Goal: Task Accomplishment & Management: Complete application form

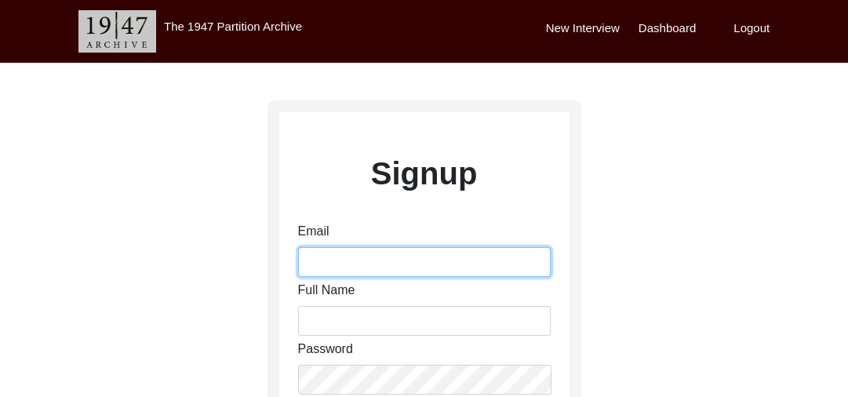
type input "[PERSON_NAME][EMAIL_ADDRESS][PERSON_NAME][DOMAIN_NAME]"
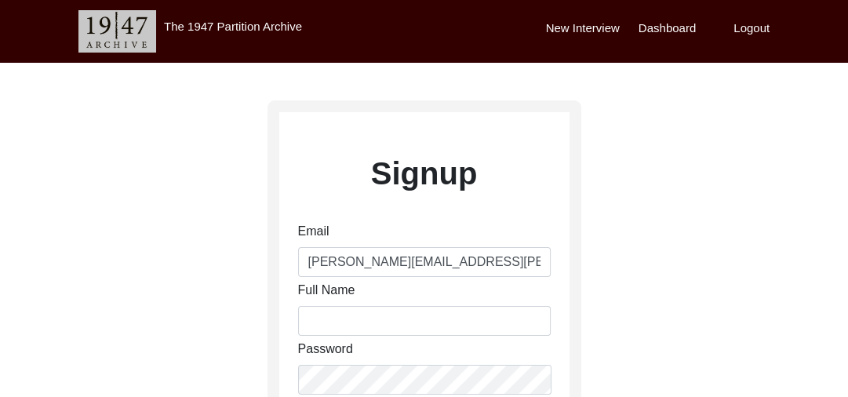
click at [656, 28] on label "Dashboard" at bounding box center [667, 29] width 57 height 18
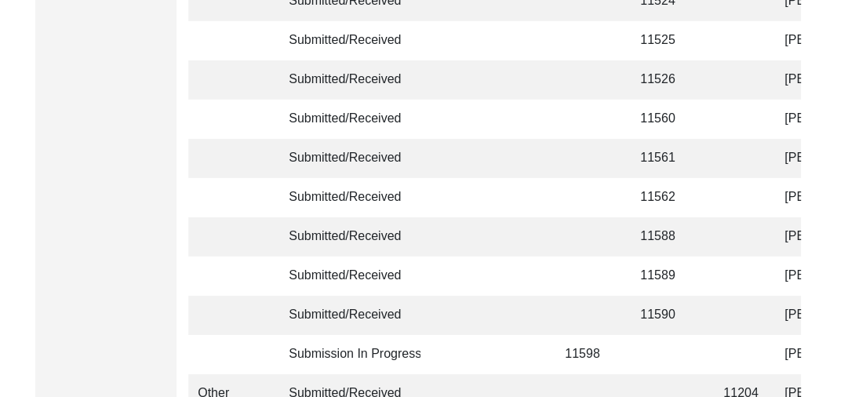
scroll to position [3972, 0]
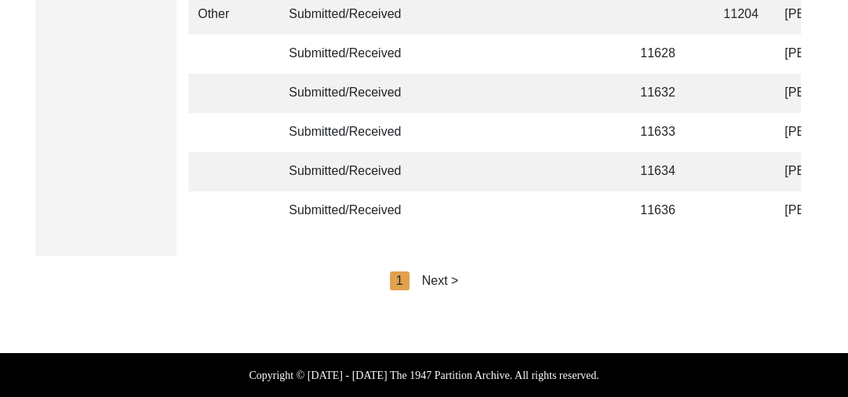
click at [446, 278] on div "Next >" at bounding box center [440, 280] width 37 height 19
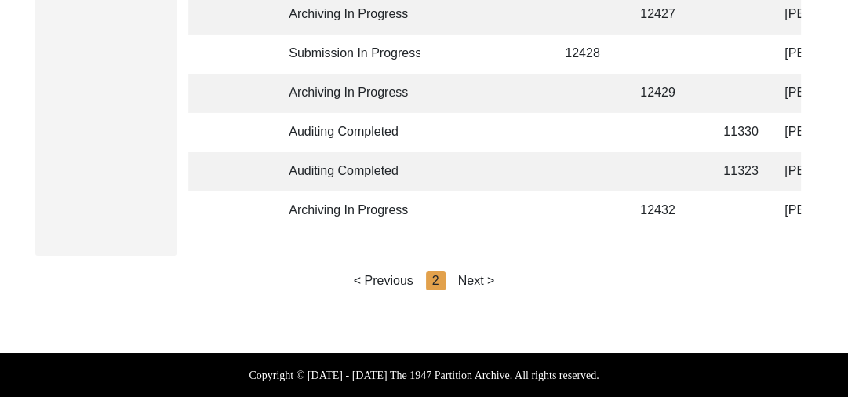
click at [473, 279] on div "Next >" at bounding box center [476, 280] width 37 height 19
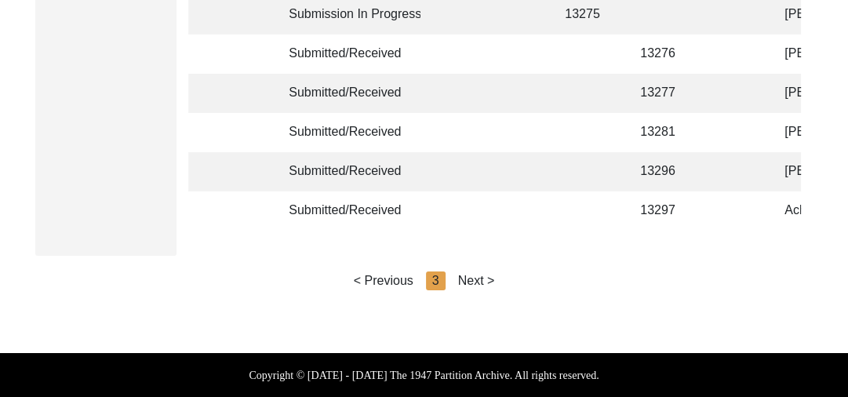
click at [482, 278] on div "Next >" at bounding box center [476, 280] width 37 height 19
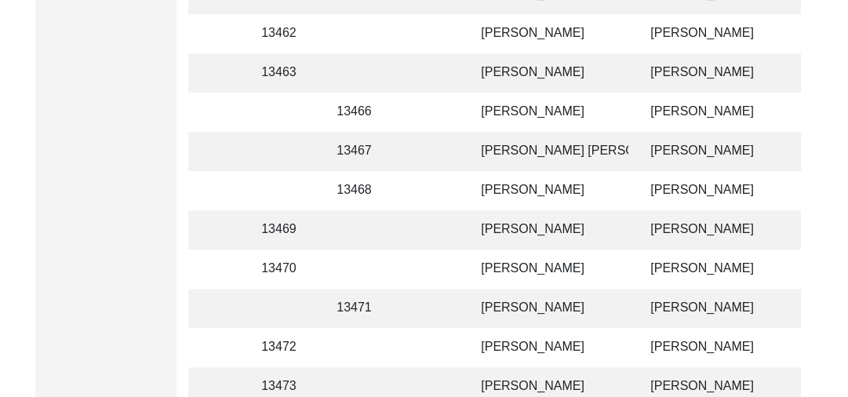
scroll to position [742, 0]
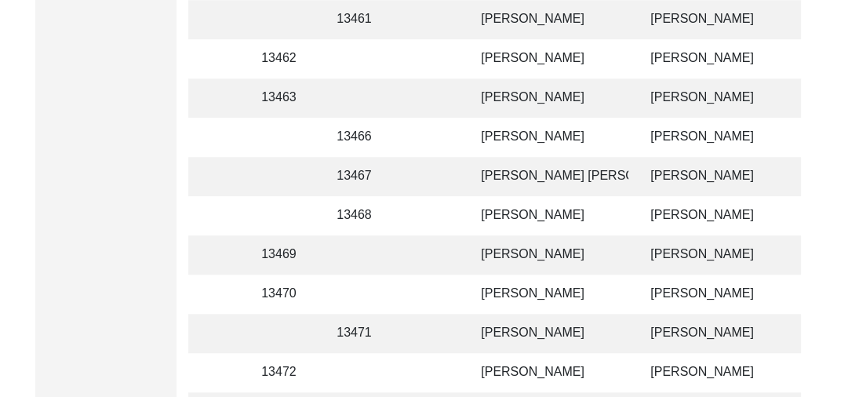
click at [505, 136] on td "[PERSON_NAME]" at bounding box center [549, 137] width 157 height 39
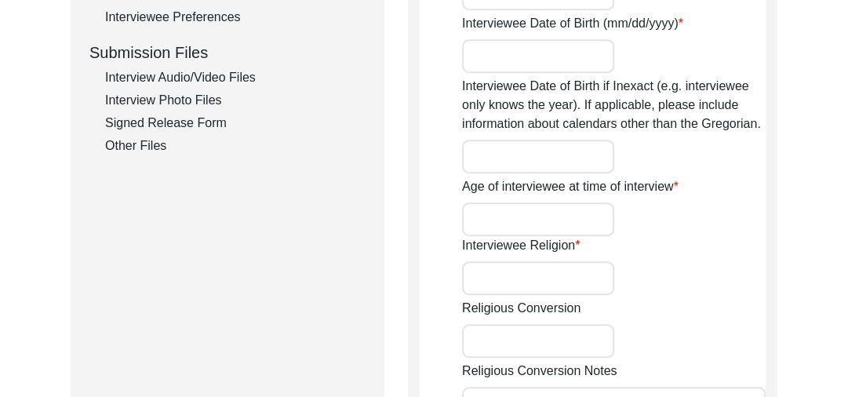
type input "Babu"
type input "[PERSON_NAME]"
type input "NA"
type input "[PERSON_NAME]"
type input "1937"
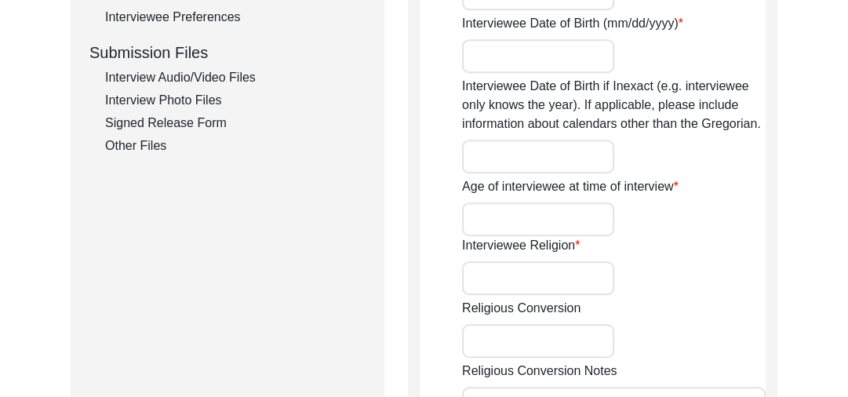
type input "1937 (Approx)"
type input "88 years"
type input "[DEMOGRAPHIC_DATA]"
type input "Na"
type input "Panjabi"
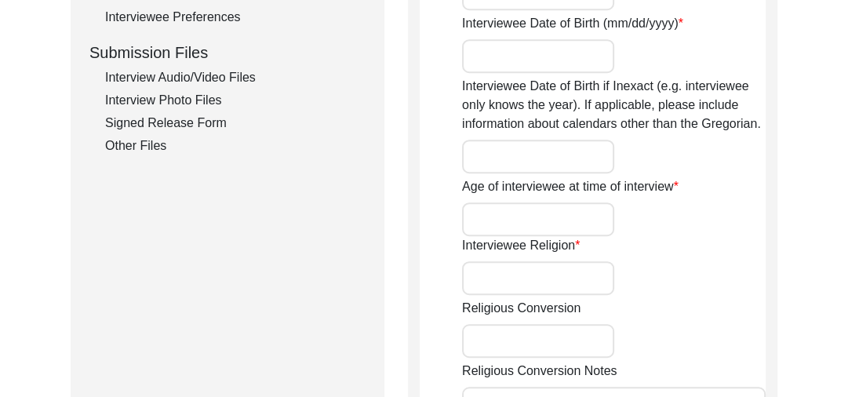
type input "Panjabi"
type input "[DEMOGRAPHIC_DATA]"
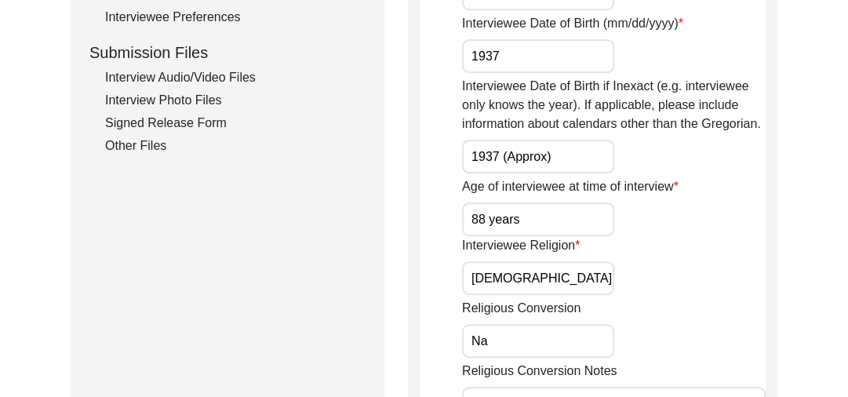
click at [181, 94] on div "Interview Photo Files" at bounding box center [235, 100] width 260 height 19
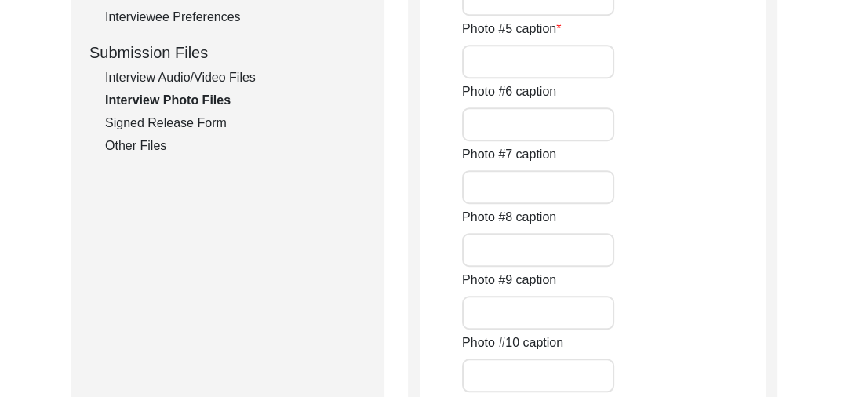
type input "A close pic of Interviewee"
type input "pic of interviewee with interviewer"
type input "Conversation between Interviewer and interviewee"
type input "An old pic of interviewee"
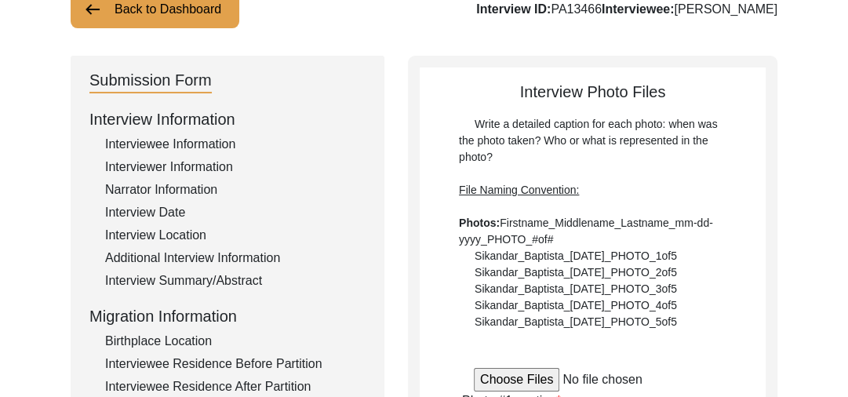
scroll to position [107, 0]
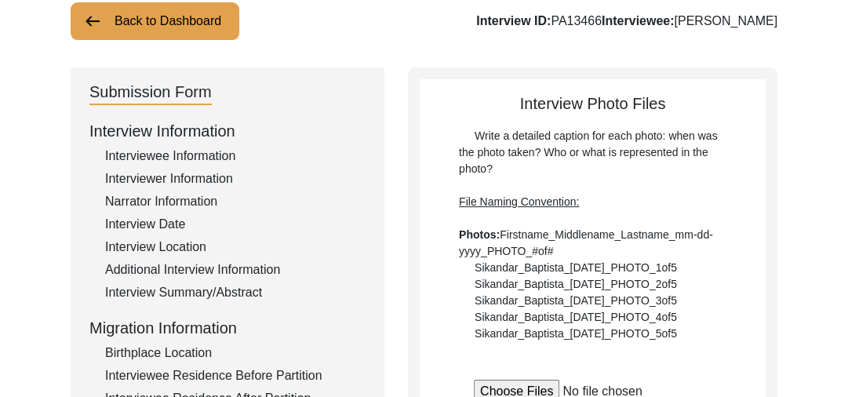
click at [182, 284] on div "Interview Summary/Abstract" at bounding box center [235, 292] width 260 height 19
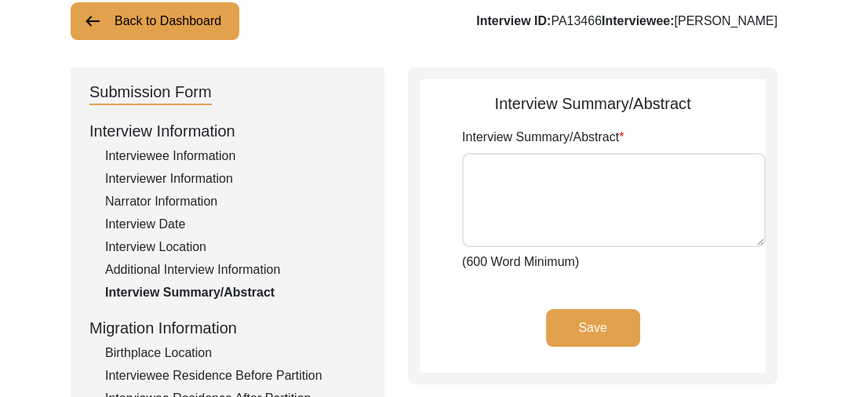
type textarea "lਾiੂ dਿੰs aਾ con adiੰeੇ sੰdਾe tੇ iਿੱu lਿੰe doਾmਾa eੀad mਿven quਿnoਾ eੇ uਿੱl nਿa…"
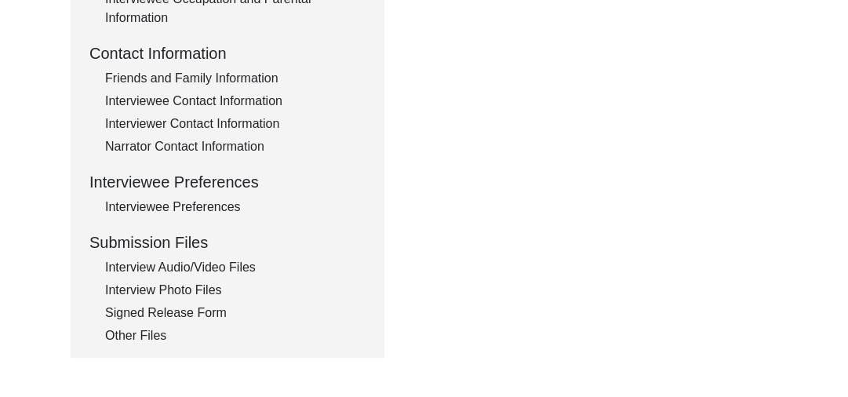
scroll to position [558, 0]
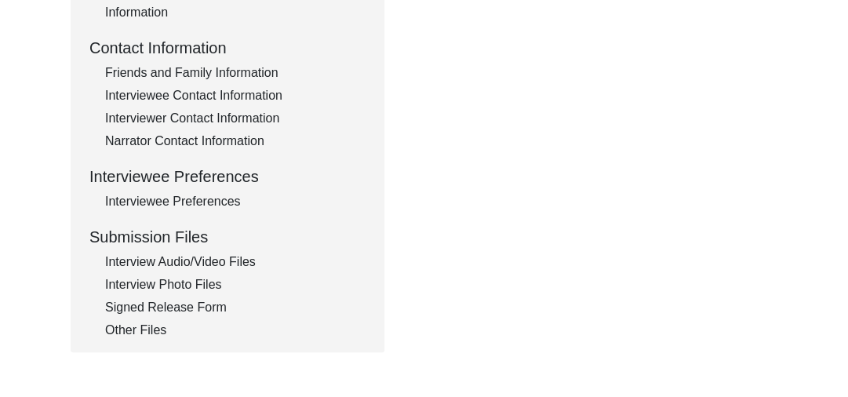
click at [173, 281] on div "Interview Photo Files" at bounding box center [235, 284] width 260 height 19
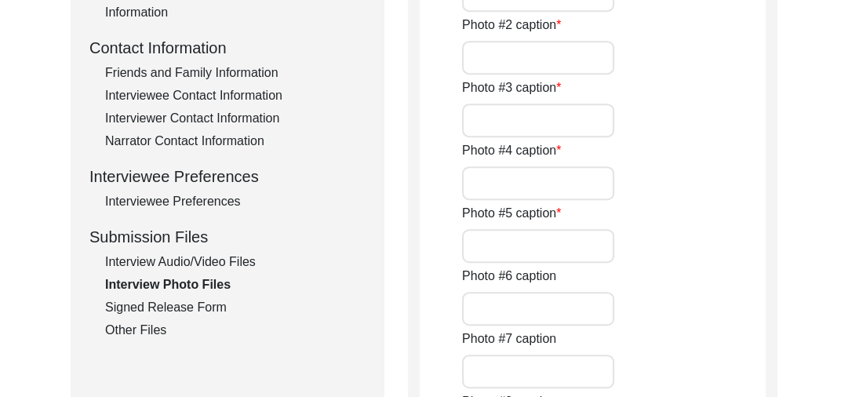
type input "A close pic of Interviewee"
type input "pic of interviewee with interviewer"
type input "Conversation between Interviewer and interviewee"
type input "An old pic of interviewee"
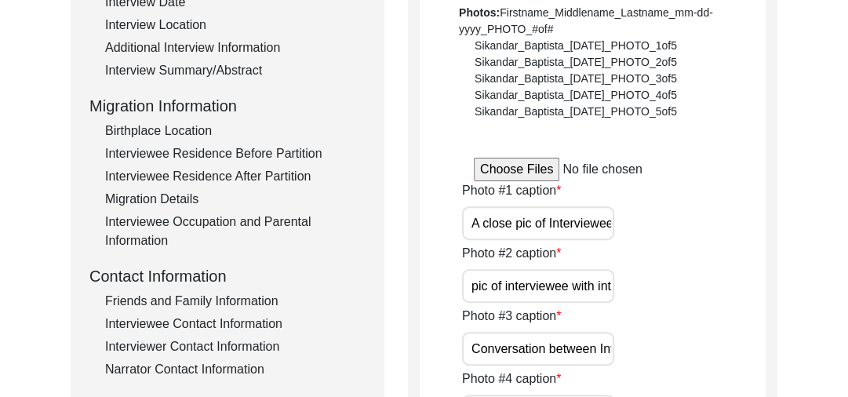
scroll to position [332, 0]
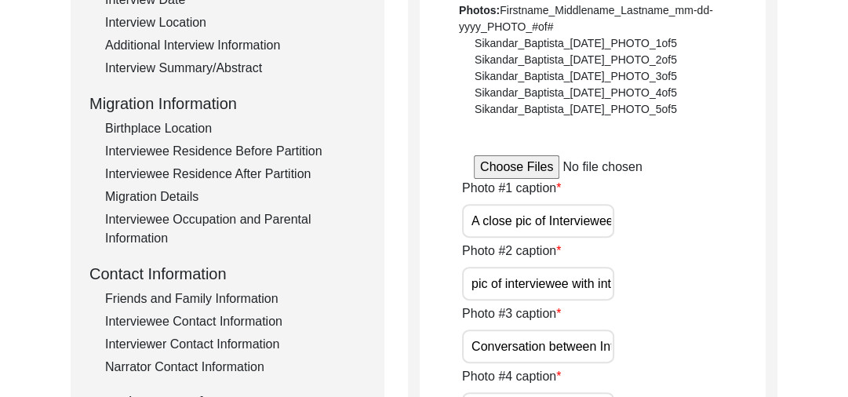
click at [521, 160] on input "file" at bounding box center [593, 167] width 238 height 24
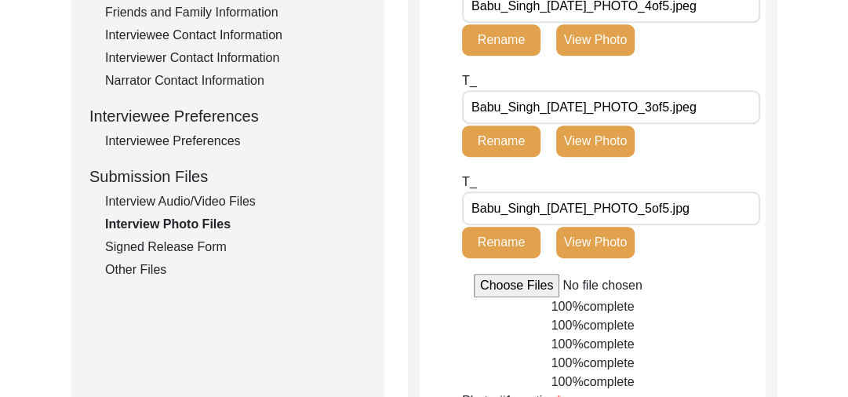
scroll to position [633, 0]
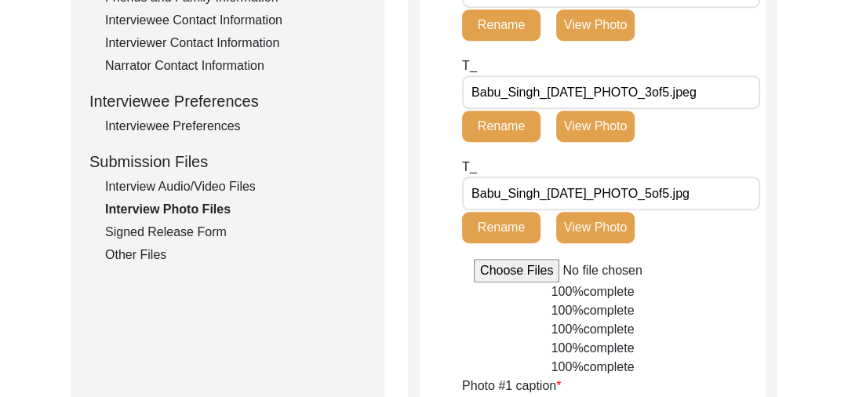
click at [505, 264] on input "file" at bounding box center [593, 271] width 238 height 24
type input "C:\fakepath\Babu_Singh_[DATE]_PHOTO_2of5.jpeg"
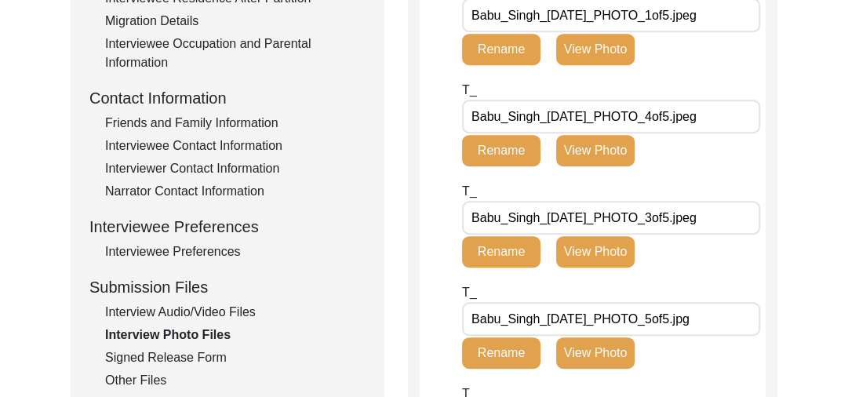
scroll to position [0, 0]
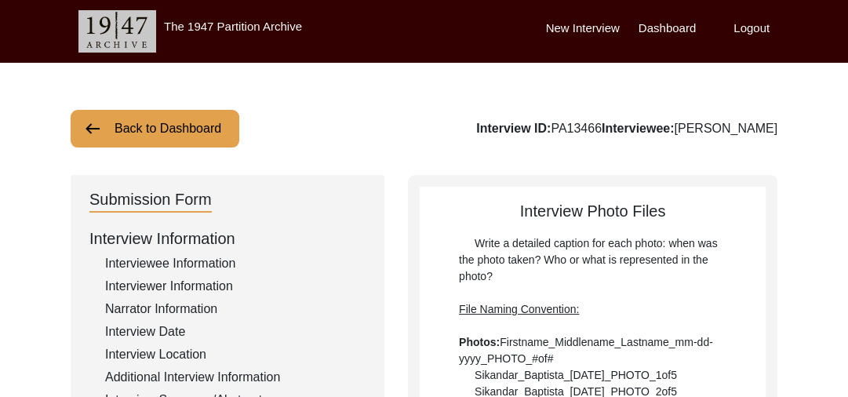
click at [107, 122] on button "Back to Dashboard" at bounding box center [155, 129] width 169 height 38
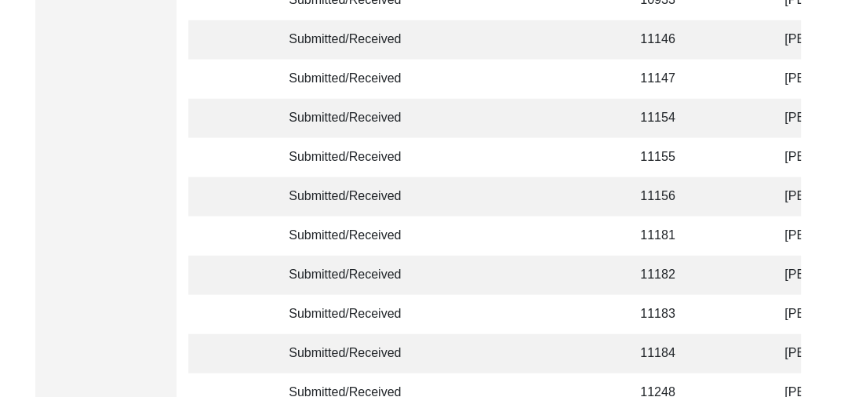
scroll to position [3972, 0]
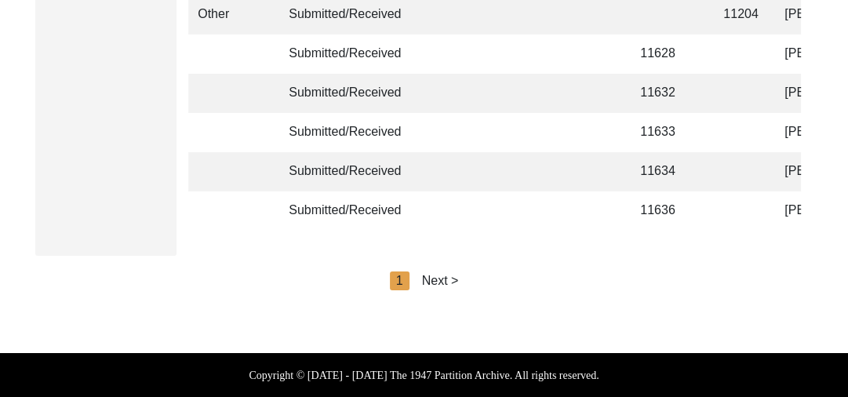
click at [452, 278] on div "Next >" at bounding box center [440, 280] width 37 height 19
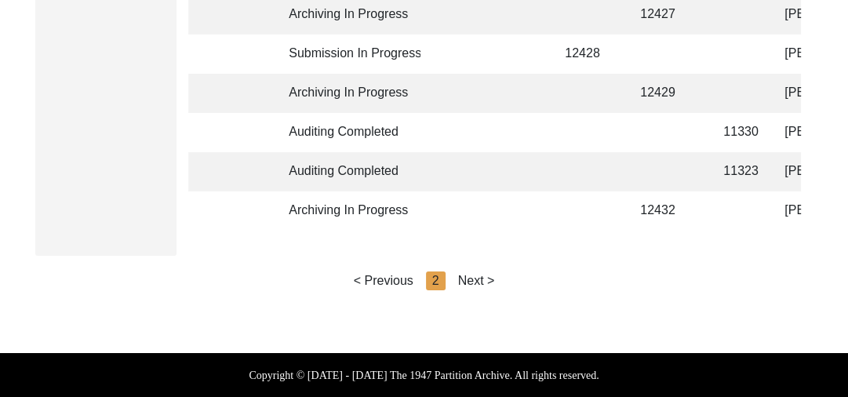
click at [471, 278] on div "Next >" at bounding box center [476, 280] width 37 height 19
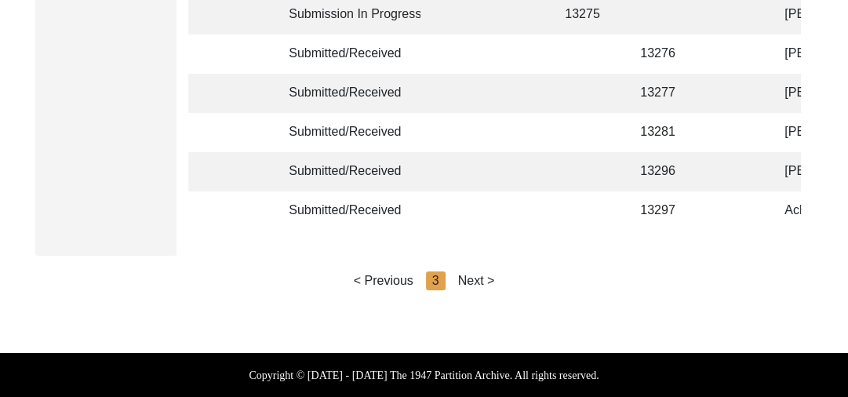
click at [475, 277] on div "Next >" at bounding box center [476, 280] width 37 height 19
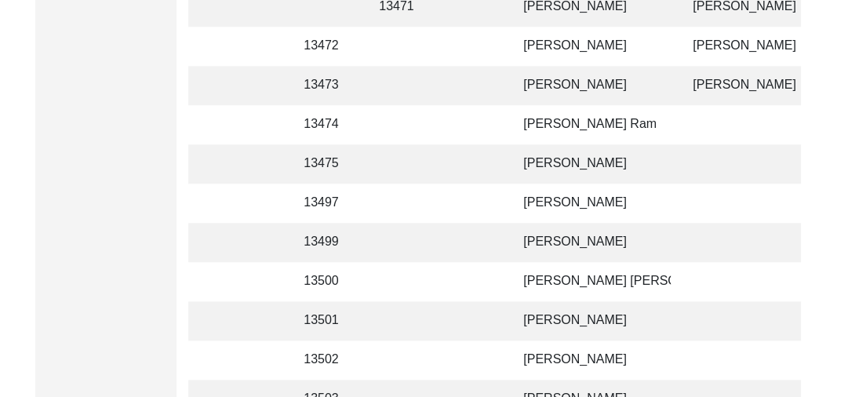
scroll to position [1043, 0]
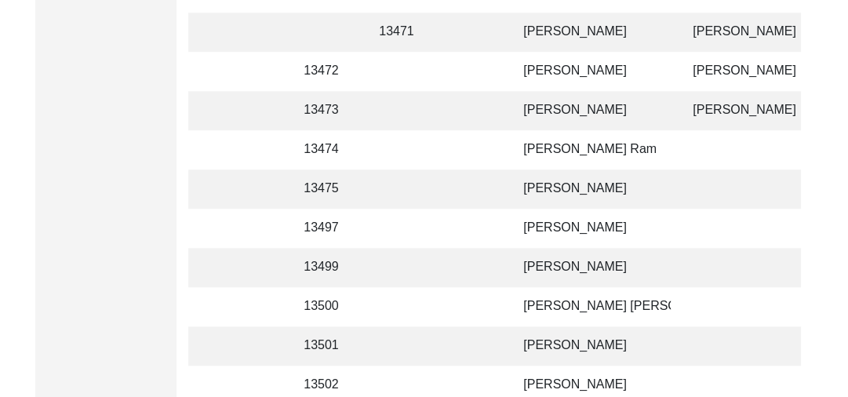
click at [525, 107] on td "[PERSON_NAME]" at bounding box center [592, 110] width 157 height 39
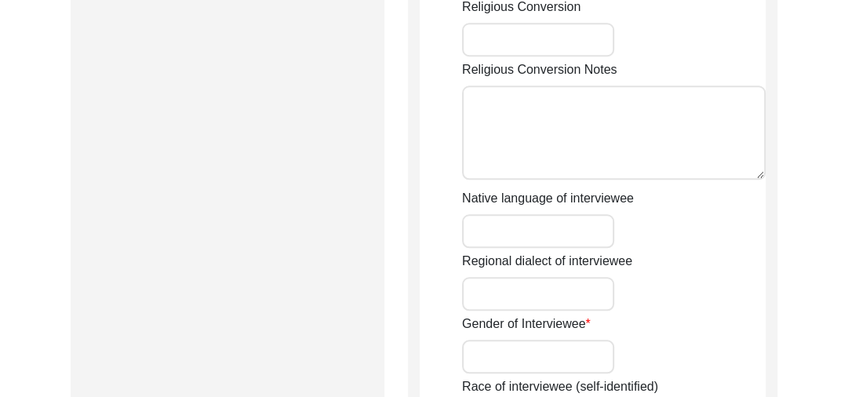
type input "Mitthu"
type input "[PERSON_NAME]"
type input "Na"
type input "[PERSON_NAME]"
type input "[DATE]"
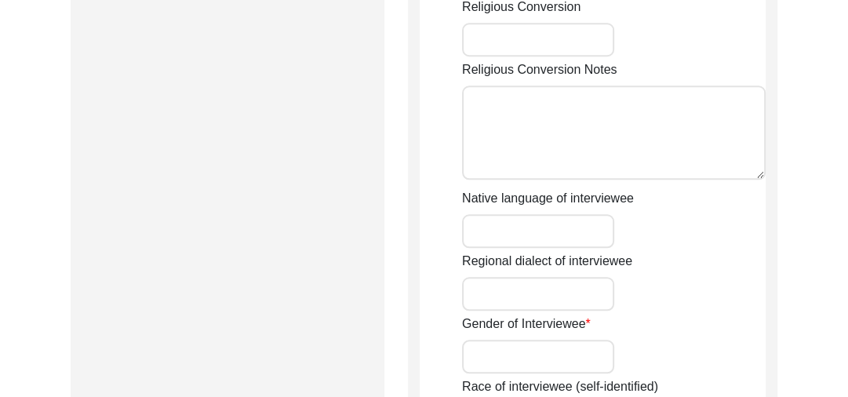
type input "88 years"
type input "[DEMOGRAPHIC_DATA]"
type input "Panjabi"
type input "[DEMOGRAPHIC_DATA]"
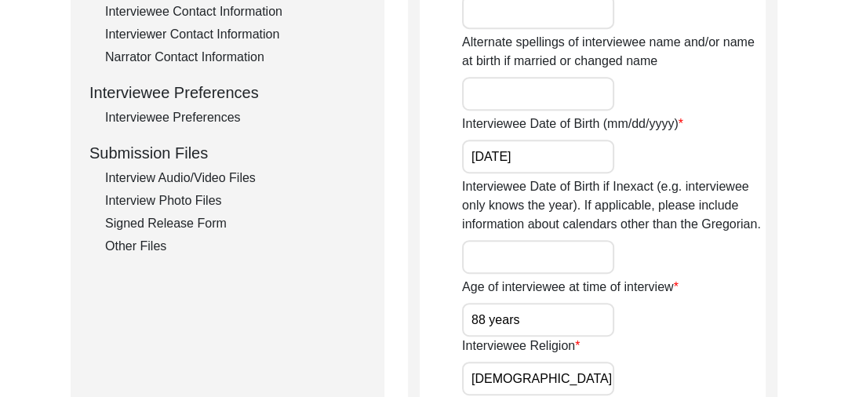
scroll to position [617, 0]
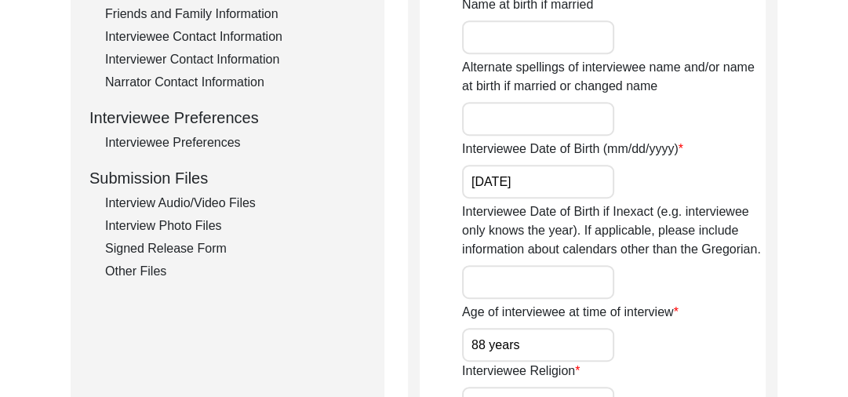
click at [173, 223] on div "Interview Photo Files" at bounding box center [235, 226] width 260 height 19
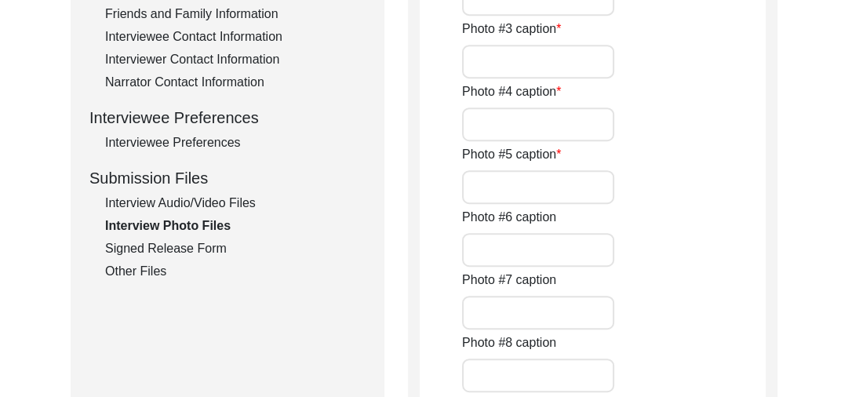
type input "An old Pic of Interviewee"
type input "Conversation between Interviewer and interviewee"
type input "a pic of interviewee"
type input "Conversation between Interviewer and interviewee"
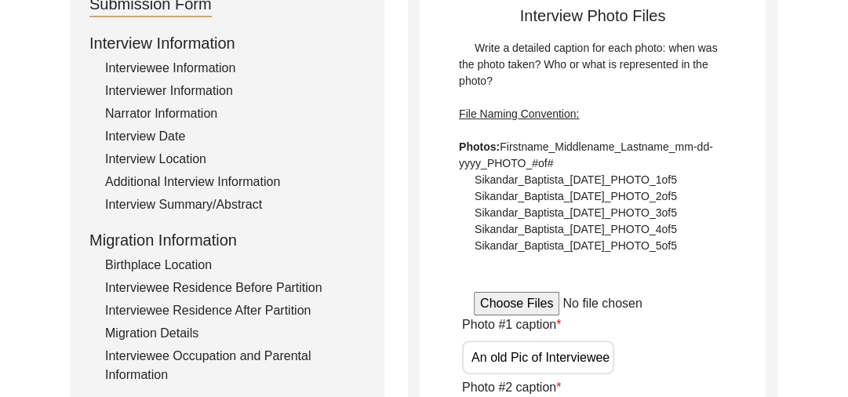
scroll to position [190, 0]
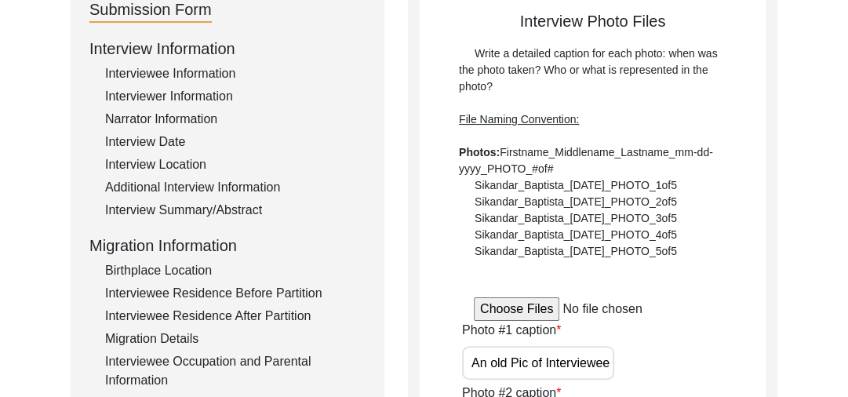
click at [504, 307] on input "file" at bounding box center [593, 309] width 238 height 24
